Goal: Task Accomplishment & Management: Manage account settings

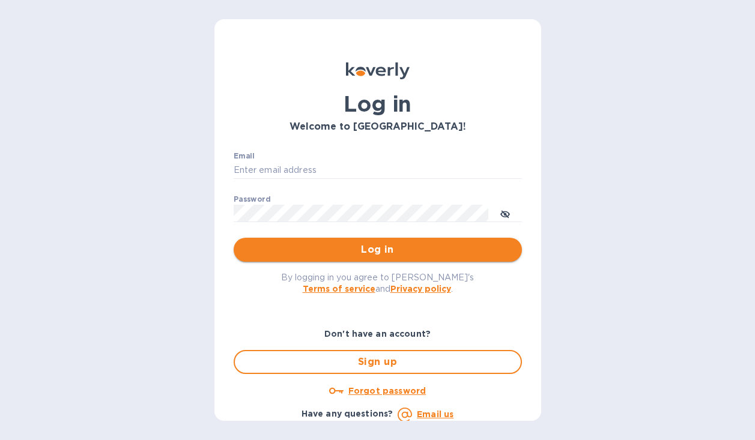
type input "[PERSON_NAME][EMAIL_ADDRESS][DOMAIN_NAME]"
click at [366, 255] on span "Log in" at bounding box center [377, 250] width 269 height 14
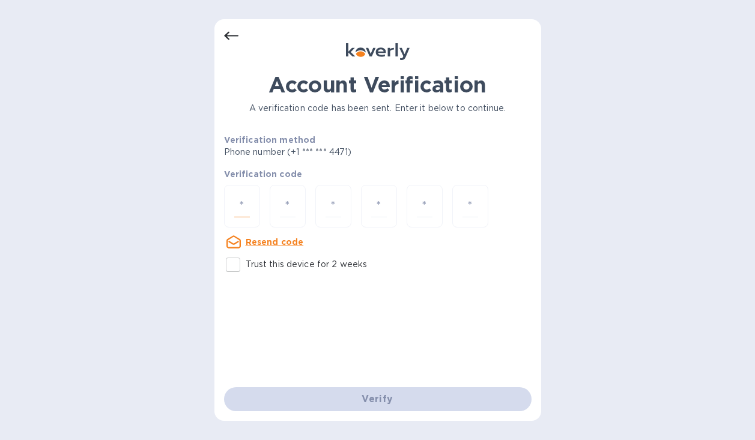
click at [237, 213] on input "number" at bounding box center [242, 206] width 16 height 22
type input "7"
type input "0"
type input "9"
type input "3"
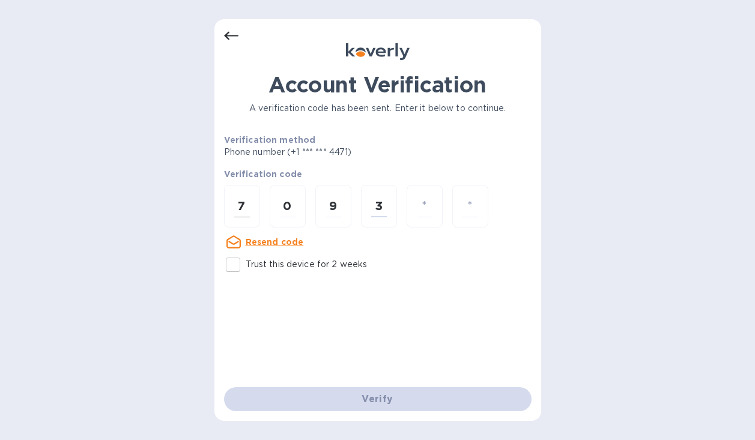
type input "4"
type input "8"
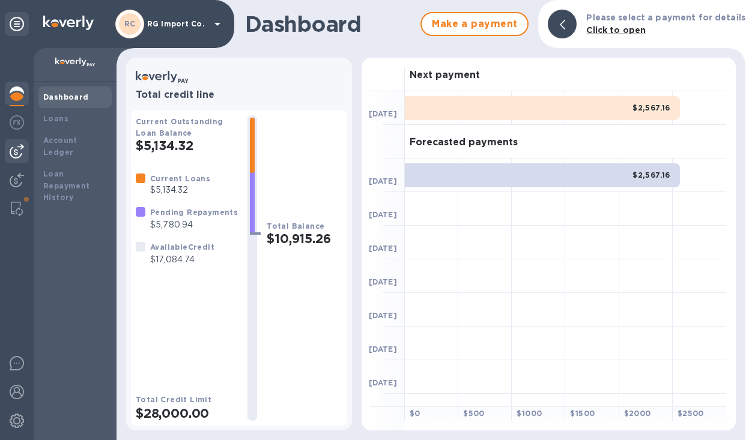
click at [13, 149] on img at bounding box center [17, 151] width 14 height 14
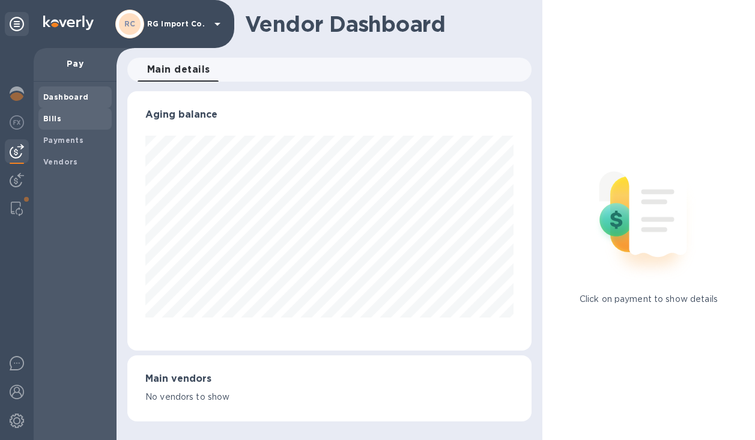
scroll to position [259, 404]
click at [59, 118] on span "Bills" at bounding box center [75, 119] width 64 height 12
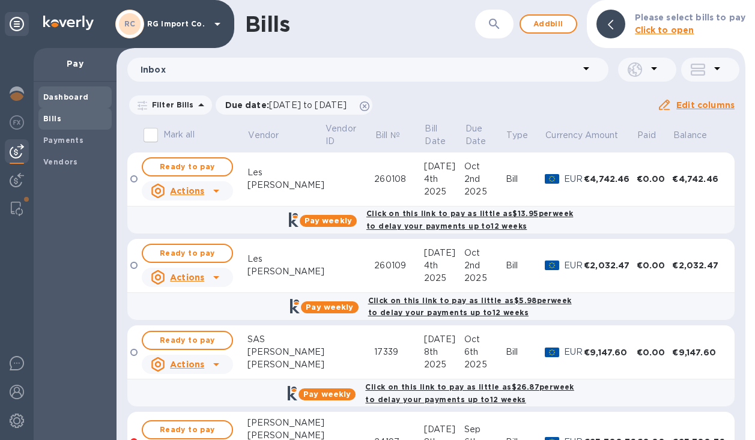
click at [65, 97] on b "Dashboard" at bounding box center [66, 96] width 46 height 9
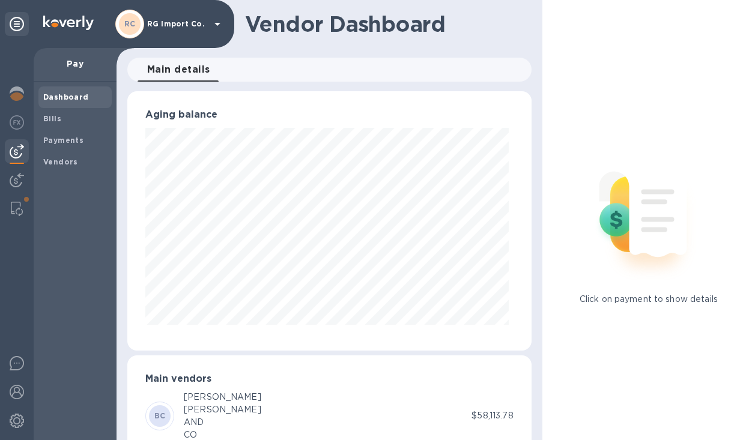
scroll to position [259, 399]
click at [16, 209] on img at bounding box center [17, 209] width 12 height 14
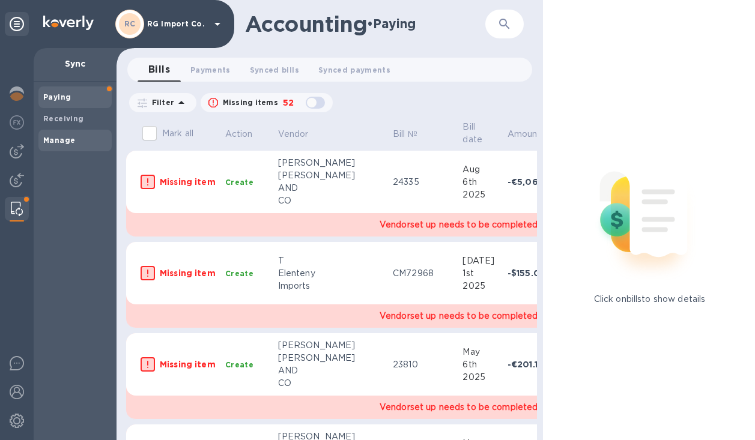
click at [62, 138] on b "Manage" at bounding box center [59, 140] width 32 height 9
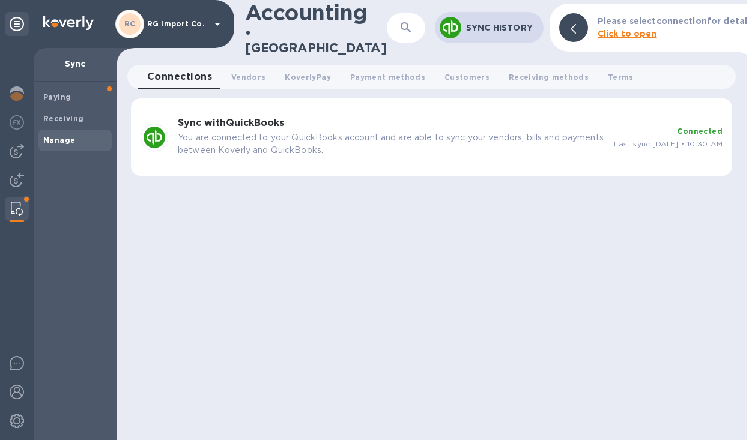
click at [545, 131] on p "You are connected to your QuickBooks account and are able to sync your vendors,…" at bounding box center [391, 143] width 426 height 25
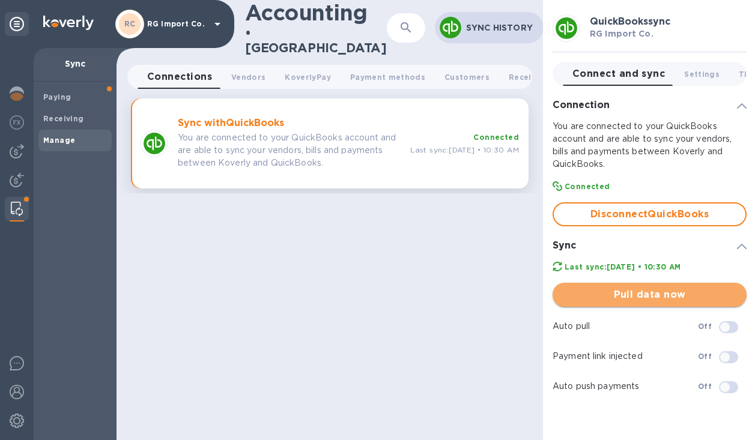
click at [653, 297] on span "Pull data now" at bounding box center [649, 295] width 175 height 14
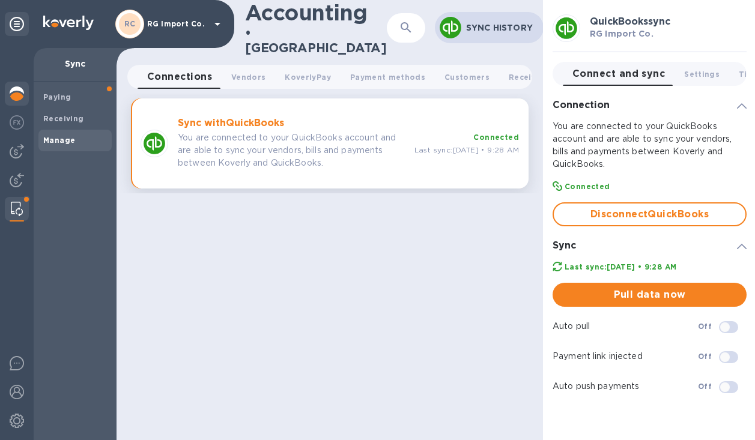
click at [17, 93] on img at bounding box center [17, 93] width 14 height 14
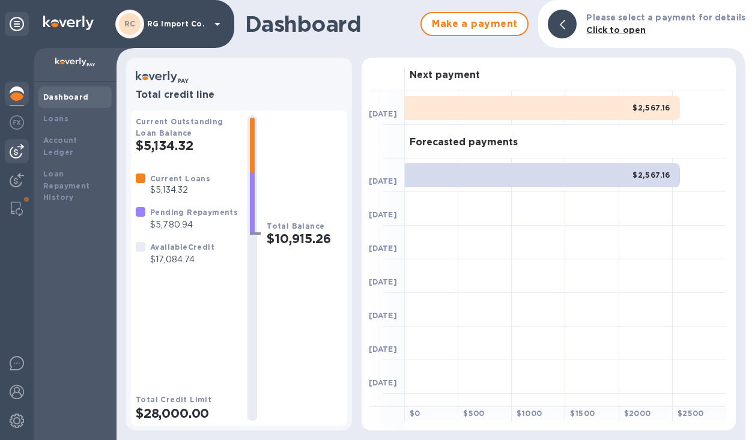
click at [18, 145] on img at bounding box center [17, 151] width 14 height 14
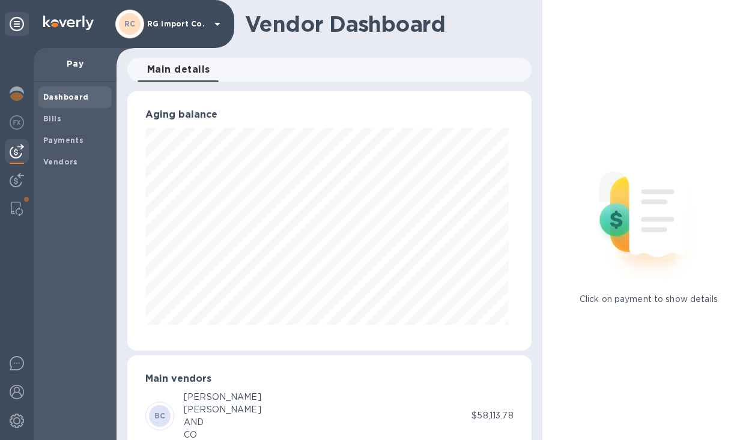
scroll to position [600160, 600021]
click at [58, 120] on b "Bills" at bounding box center [52, 118] width 18 height 9
